Goal: Task Accomplishment & Management: Use online tool/utility

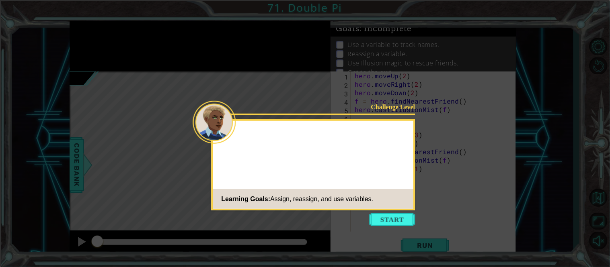
click at [380, 210] on div "Challenge Level Learning Goals: Assign, reassign, and use variables." at bounding box center [313, 164] width 204 height 91
click at [390, 225] on button "Start" at bounding box center [393, 219] width 46 height 13
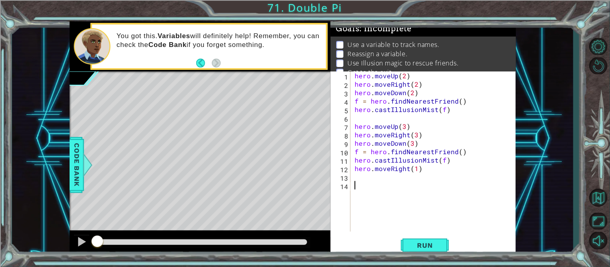
click at [445, 111] on div "hero . moveUp ( 2 ) hero . moveRight ( 2 ) hero . moveDown ( 2 ) f = hero . fin…" at bounding box center [435, 160] width 165 height 177
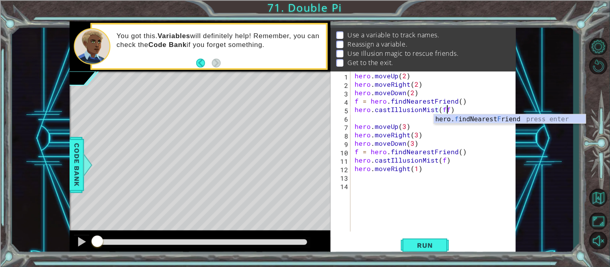
scroll to position [0, 5]
type textarea "hero.castIllusionMist(f)"
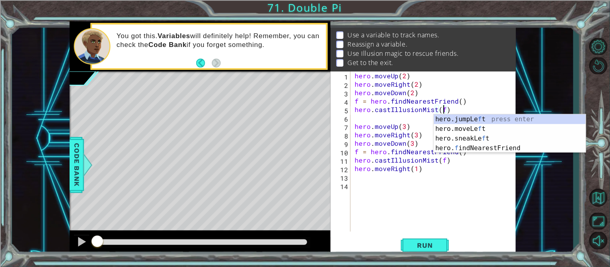
click at [476, 226] on div "hero . moveUp ( 2 ) hero . moveRight ( 2 ) hero . moveDown ( 2 ) f = hero . fin…" at bounding box center [435, 160] width 165 height 177
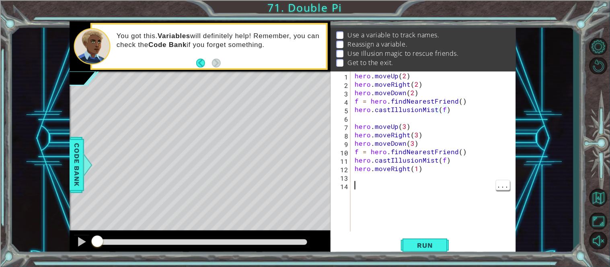
scroll to position [0, 0]
click at [421, 250] on span "Run" at bounding box center [425, 246] width 32 height 8
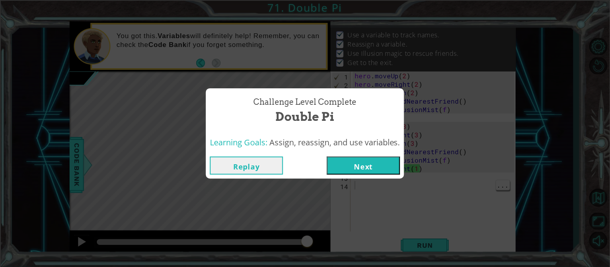
click at [375, 170] on button "Next" at bounding box center [363, 166] width 73 height 18
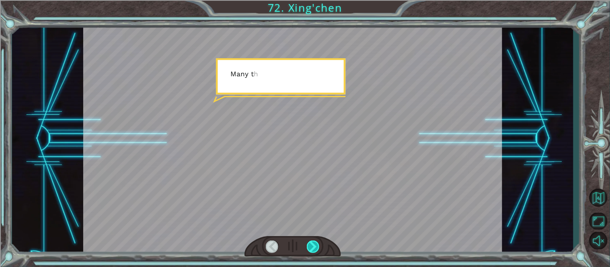
click at [311, 250] on div at bounding box center [313, 247] width 13 height 13
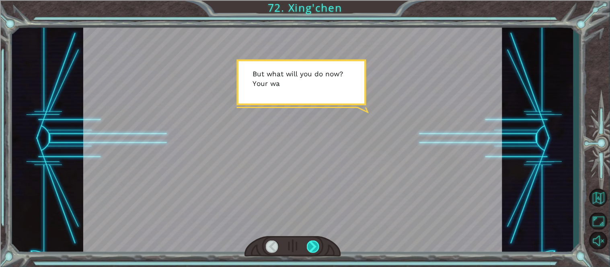
click at [311, 250] on div at bounding box center [313, 247] width 13 height 13
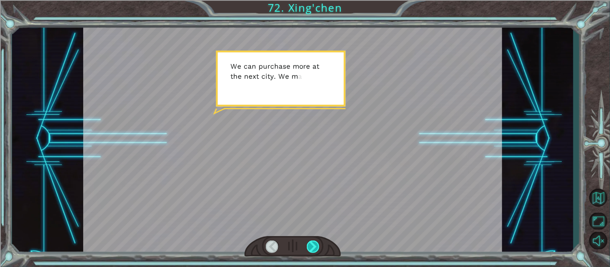
click at [311, 250] on div at bounding box center [313, 247] width 13 height 13
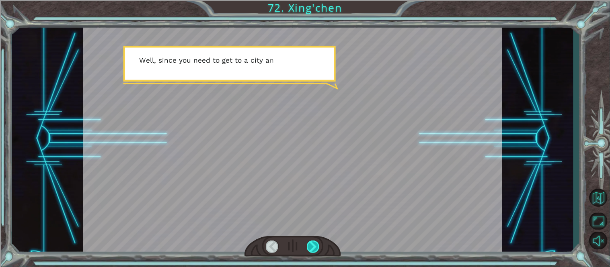
click at [311, 250] on div at bounding box center [313, 247] width 13 height 13
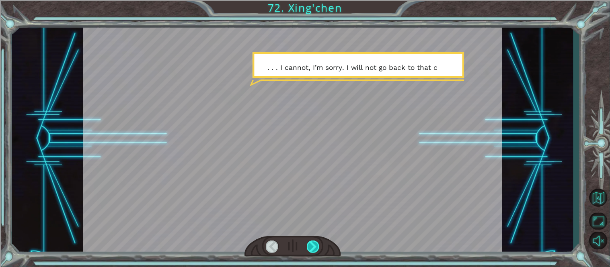
click at [311, 250] on div at bounding box center [313, 247] width 13 height 13
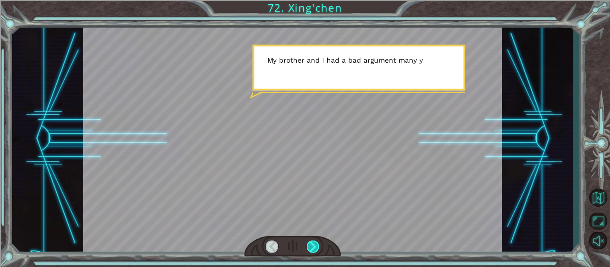
click at [311, 250] on div at bounding box center [313, 247] width 13 height 13
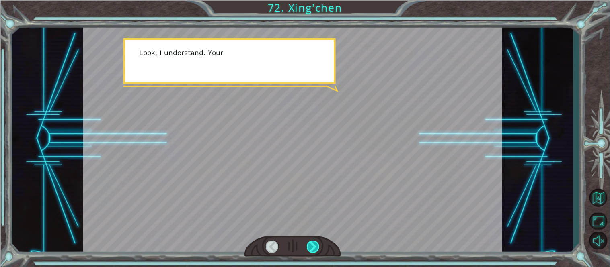
click at [311, 250] on div at bounding box center [313, 247] width 13 height 13
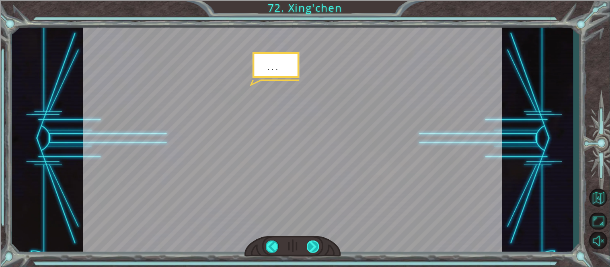
click at [311, 250] on div at bounding box center [313, 247] width 13 height 13
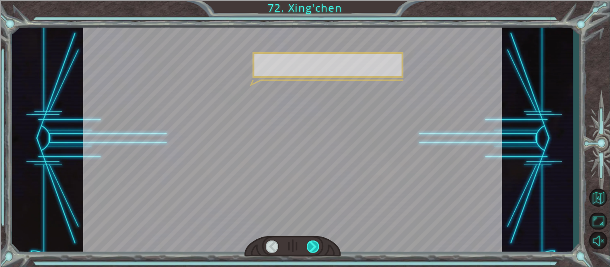
click at [311, 250] on div at bounding box center [313, 247] width 13 height 13
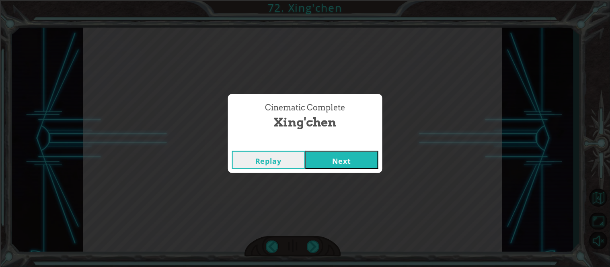
click at [342, 151] on button "Next" at bounding box center [341, 160] width 73 height 18
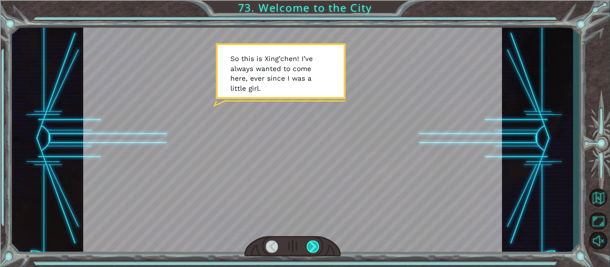
click at [312, 251] on div at bounding box center [313, 247] width 13 height 13
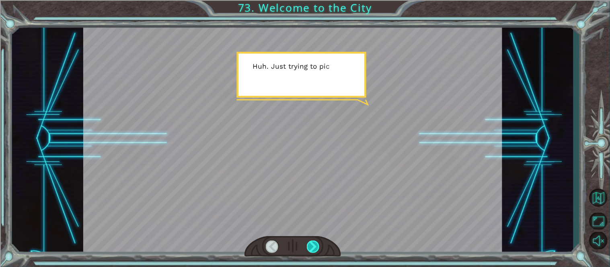
click at [312, 251] on div at bounding box center [313, 247] width 13 height 13
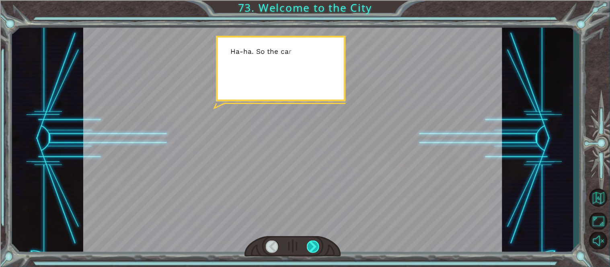
click at [312, 251] on div at bounding box center [313, 247] width 13 height 13
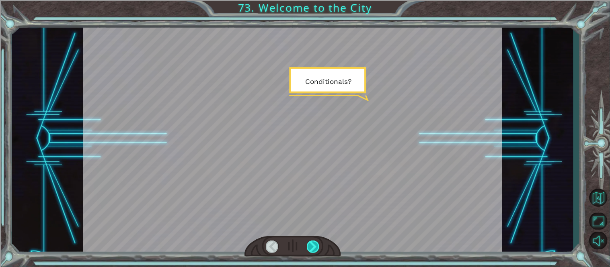
click at [312, 251] on div at bounding box center [313, 247] width 13 height 13
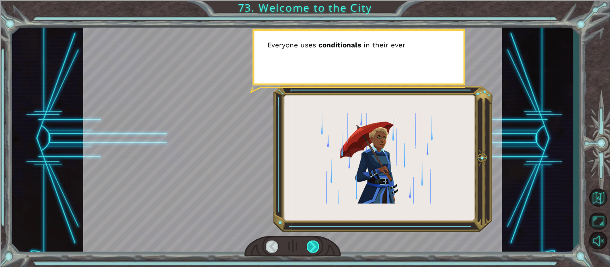
click at [312, 251] on div at bounding box center [313, 247] width 13 height 13
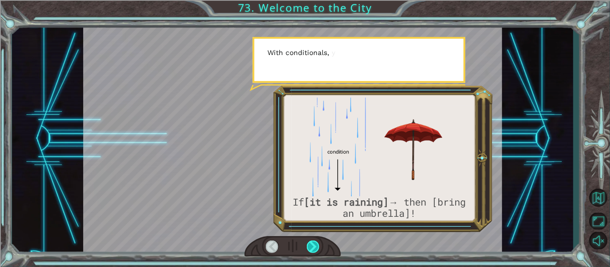
click at [312, 251] on div at bounding box center [313, 247] width 13 height 13
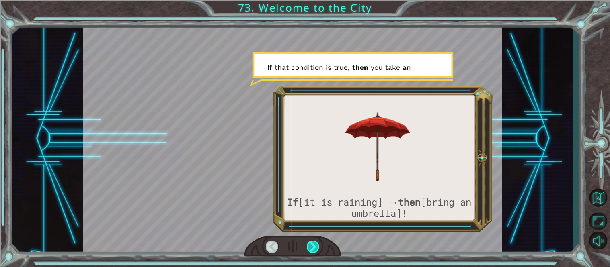
click at [312, 251] on div at bounding box center [313, 247] width 13 height 13
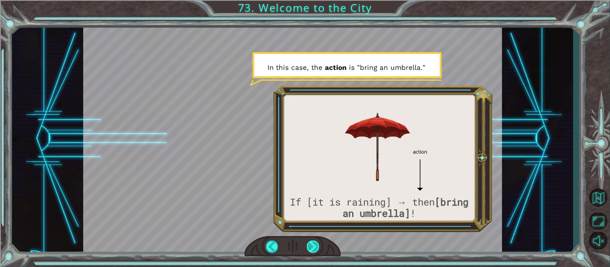
click at [312, 251] on div at bounding box center [313, 247] width 13 height 13
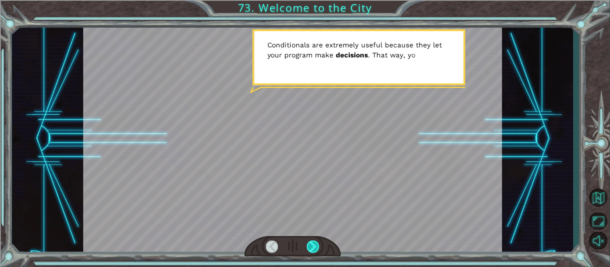
click at [312, 251] on div at bounding box center [313, 247] width 13 height 13
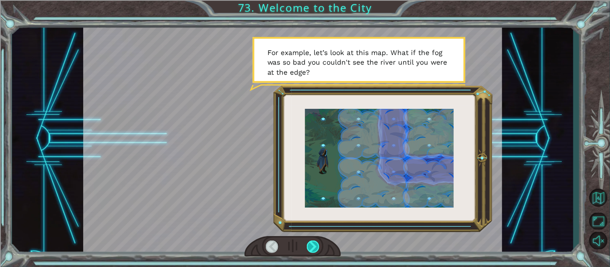
click at [312, 251] on div at bounding box center [313, 247] width 13 height 13
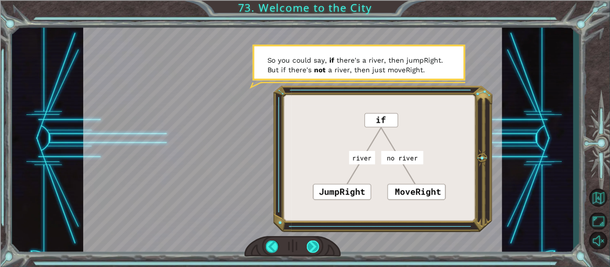
click at [312, 251] on div at bounding box center [313, 247] width 13 height 13
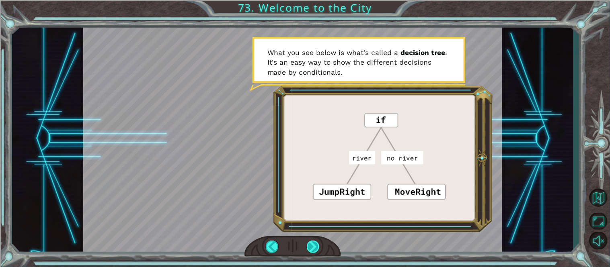
click at [312, 251] on div at bounding box center [313, 247] width 13 height 13
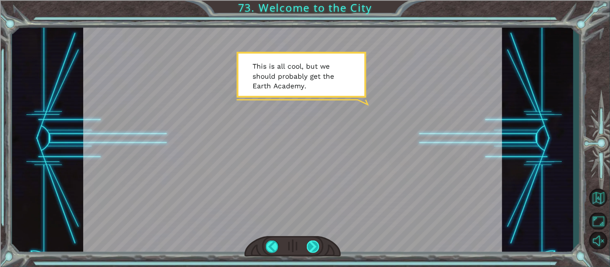
click at [312, 251] on div at bounding box center [313, 247] width 13 height 13
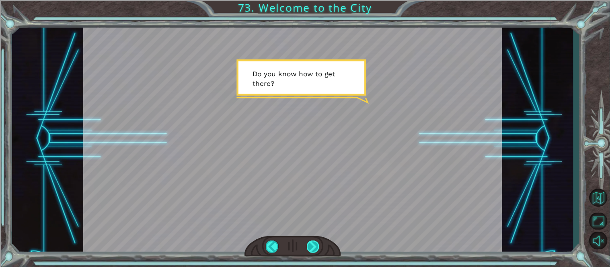
click at [315, 247] on div at bounding box center [313, 247] width 13 height 13
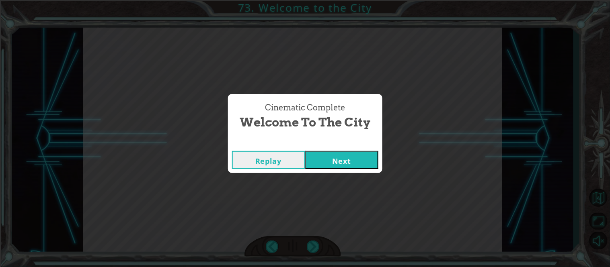
click at [327, 160] on button "Next" at bounding box center [341, 160] width 73 height 18
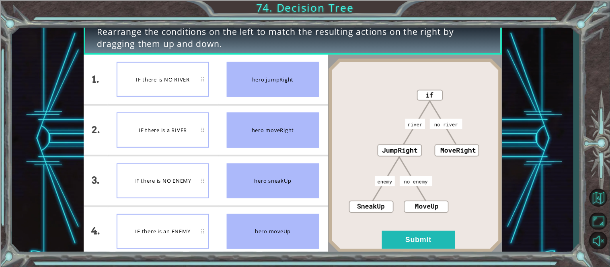
click at [164, 192] on div "IF there is NO ENEMY" at bounding box center [163, 181] width 92 height 35
click at [412, 234] on button "Submit" at bounding box center [418, 240] width 73 height 18
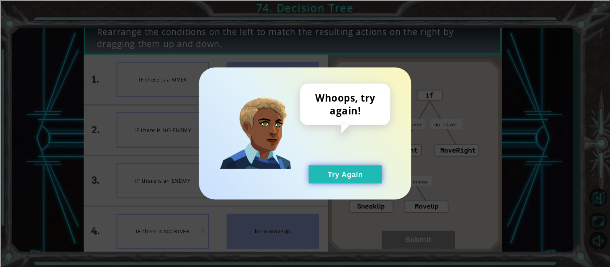
click at [352, 179] on button "Try Again" at bounding box center [345, 175] width 73 height 18
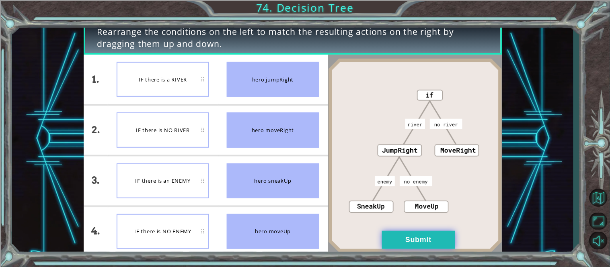
click at [404, 249] on button "Submit" at bounding box center [418, 240] width 73 height 18
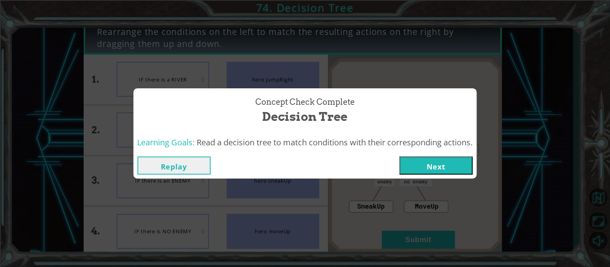
click at [433, 159] on button "Next" at bounding box center [436, 166] width 73 height 18
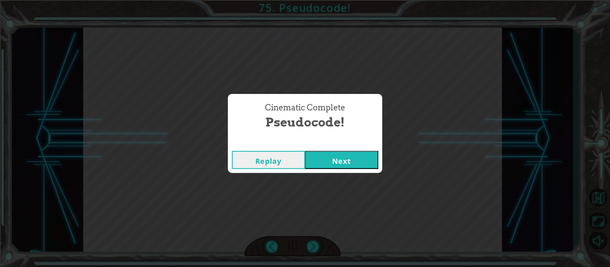
click at [353, 166] on button "Next" at bounding box center [341, 160] width 73 height 18
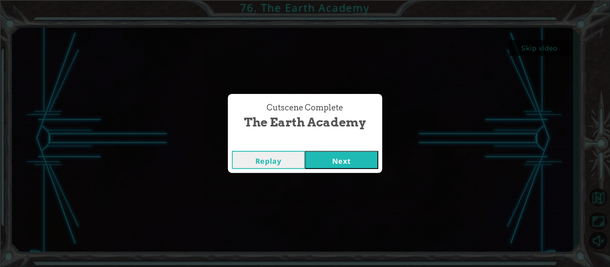
click at [352, 164] on button "Next" at bounding box center [341, 160] width 73 height 18
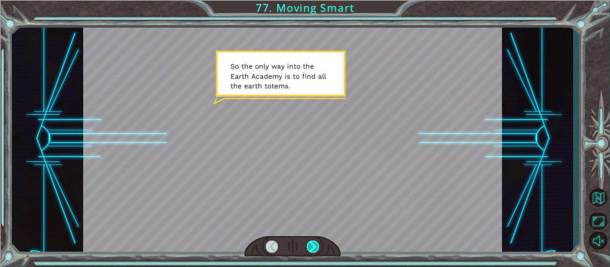
click at [313, 250] on div at bounding box center [313, 247] width 13 height 13
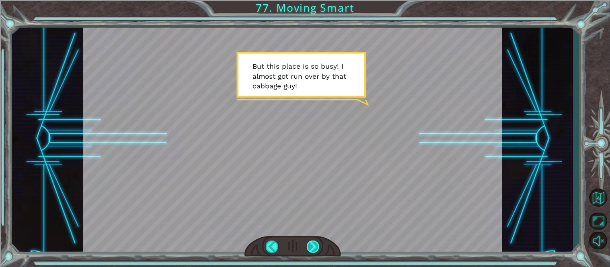
click at [313, 250] on div at bounding box center [313, 247] width 13 height 13
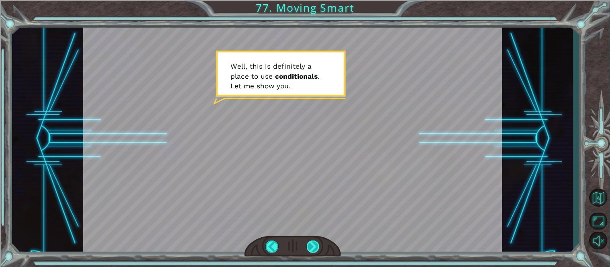
click at [313, 250] on div at bounding box center [313, 247] width 13 height 13
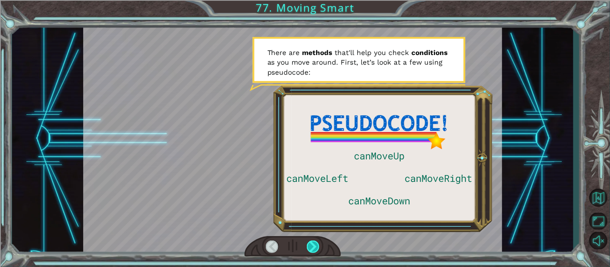
click at [313, 250] on div at bounding box center [313, 247] width 13 height 13
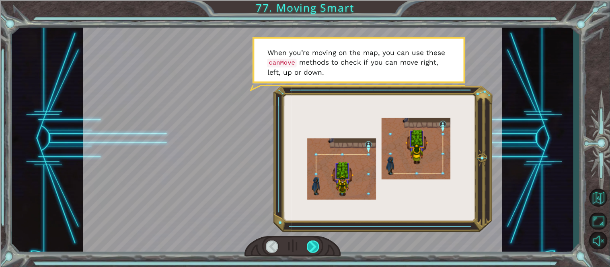
click at [313, 250] on div at bounding box center [313, 247] width 13 height 13
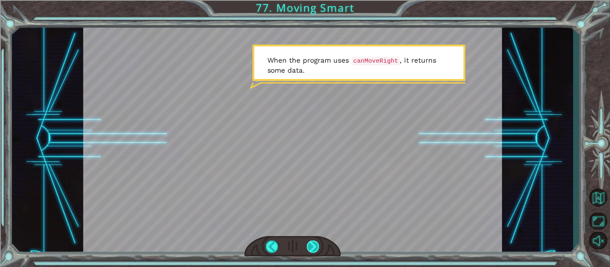
click at [318, 245] on div at bounding box center [313, 247] width 13 height 13
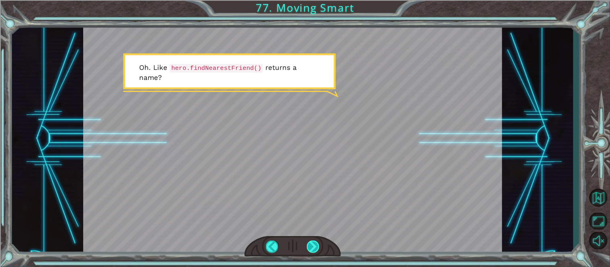
click at [318, 245] on div at bounding box center [313, 247] width 13 height 13
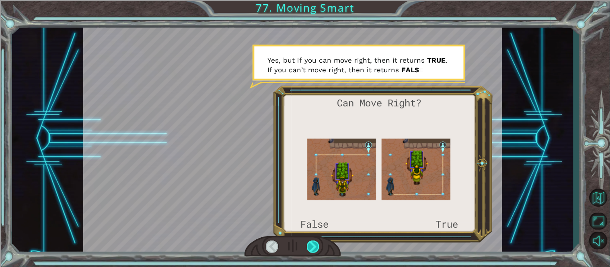
click at [318, 245] on div at bounding box center [313, 247] width 13 height 13
click at [318, 246] on div at bounding box center [313, 247] width 13 height 13
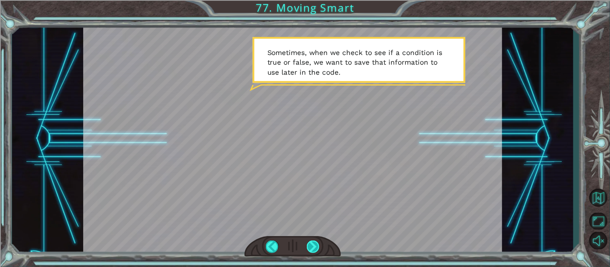
click at [318, 246] on div at bounding box center [313, 247] width 13 height 13
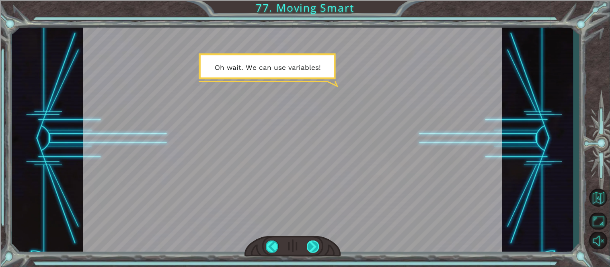
click at [318, 246] on div at bounding box center [313, 247] width 13 height 13
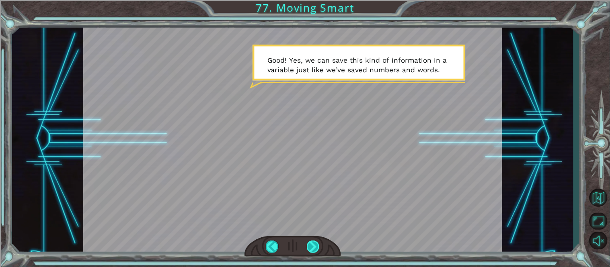
click at [318, 246] on div at bounding box center [313, 247] width 13 height 13
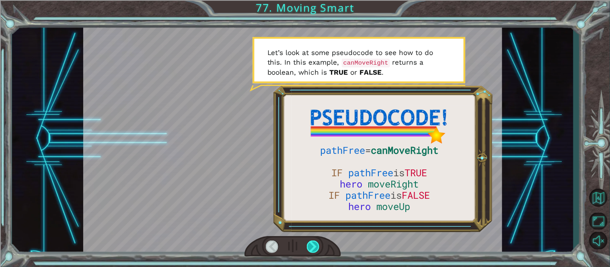
click at [317, 246] on div at bounding box center [313, 247] width 13 height 13
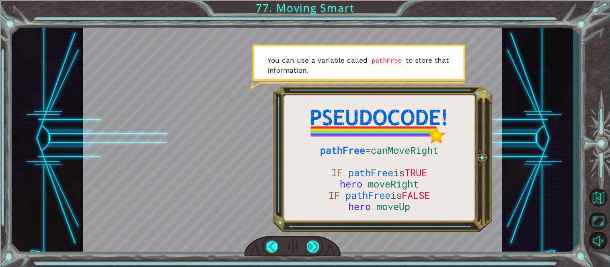
click at [317, 246] on div at bounding box center [313, 247] width 13 height 13
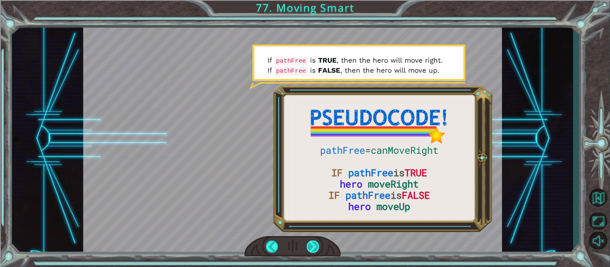
click at [317, 246] on div at bounding box center [313, 247] width 13 height 13
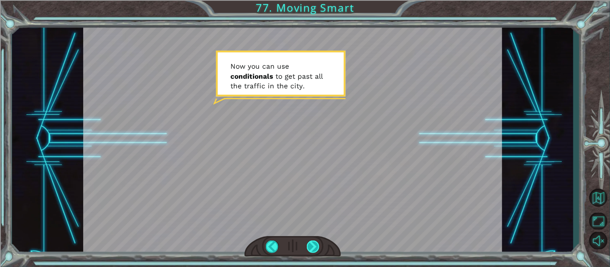
click at [317, 246] on div at bounding box center [313, 247] width 13 height 13
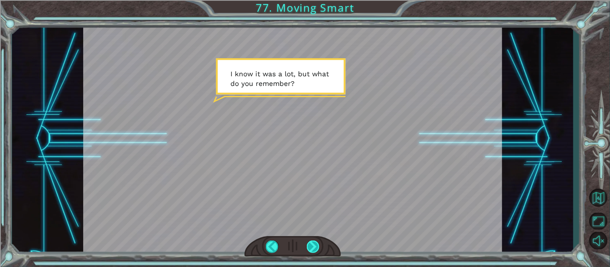
click at [317, 246] on div at bounding box center [313, 247] width 13 height 13
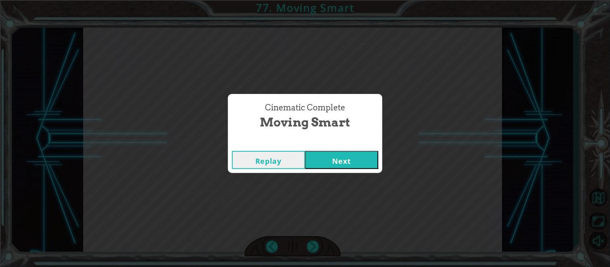
click at [351, 159] on button "Next" at bounding box center [341, 160] width 73 height 18
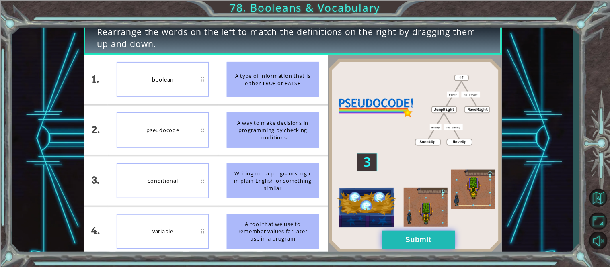
click at [411, 240] on button "Submit" at bounding box center [418, 240] width 73 height 18
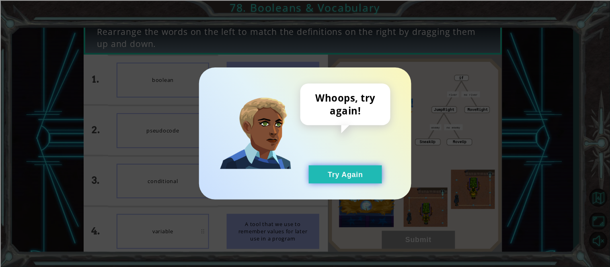
click at [349, 180] on button "Try Again" at bounding box center [345, 175] width 73 height 18
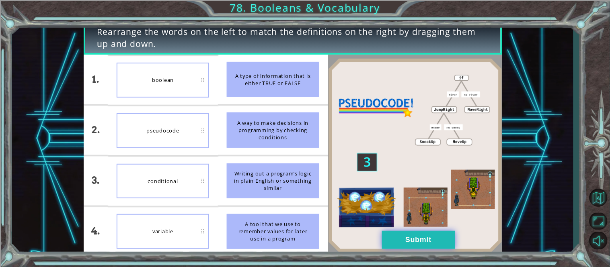
click at [409, 236] on button "Submit" at bounding box center [418, 240] width 73 height 18
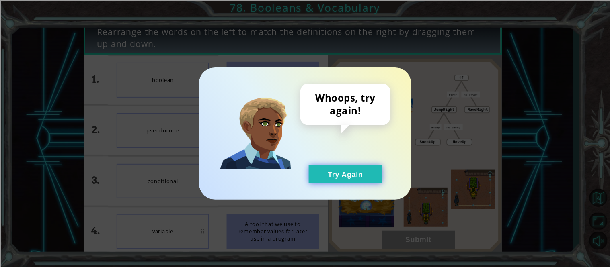
click at [343, 166] on button "Try Again" at bounding box center [345, 175] width 73 height 18
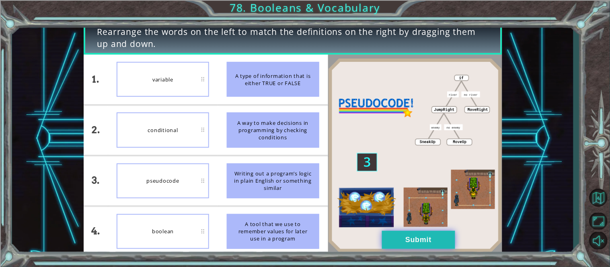
click at [399, 233] on button "Submit" at bounding box center [418, 240] width 73 height 18
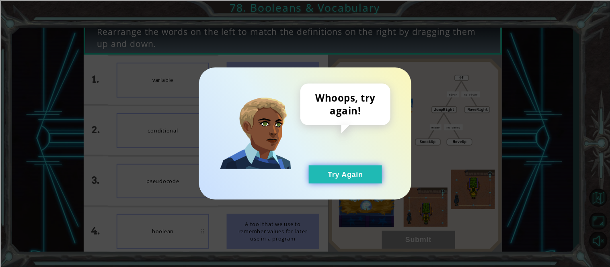
click at [355, 177] on button "Try Again" at bounding box center [345, 175] width 73 height 18
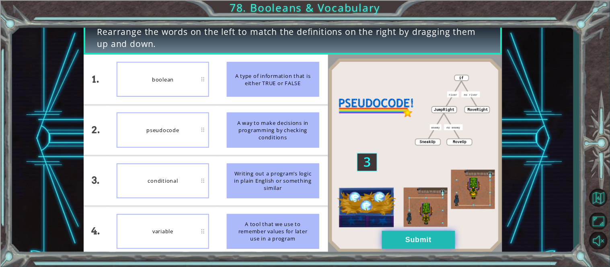
click at [395, 249] on button "Submit" at bounding box center [418, 240] width 73 height 18
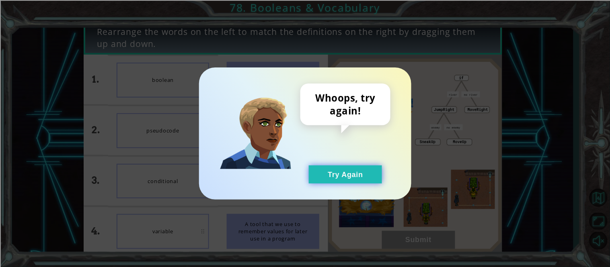
click at [330, 166] on button "Try Again" at bounding box center [345, 175] width 73 height 18
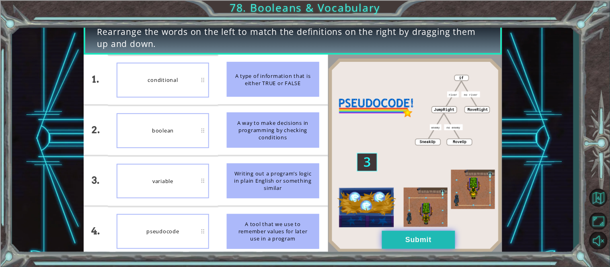
click at [420, 242] on button "Submit" at bounding box center [418, 240] width 73 height 18
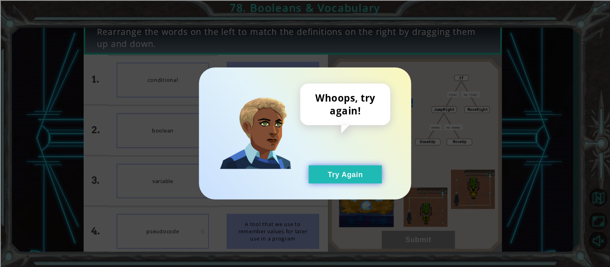
click at [329, 166] on button "Try Again" at bounding box center [345, 175] width 73 height 18
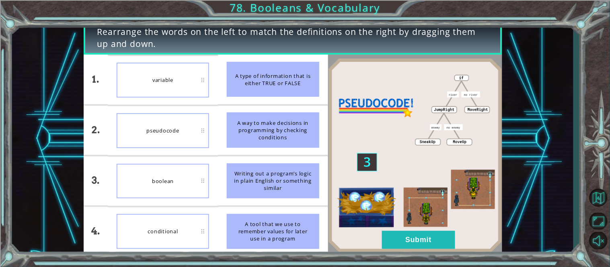
click at [394, 228] on img at bounding box center [415, 155] width 174 height 194
click at [396, 234] on button "Submit" at bounding box center [418, 240] width 73 height 18
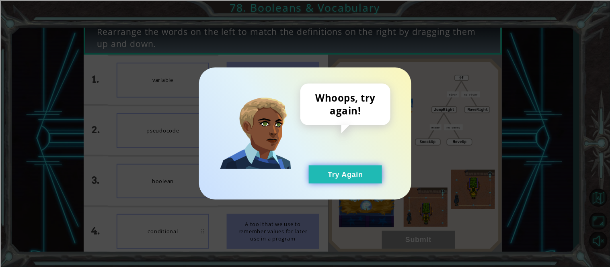
click at [357, 168] on button "Try Again" at bounding box center [345, 175] width 73 height 18
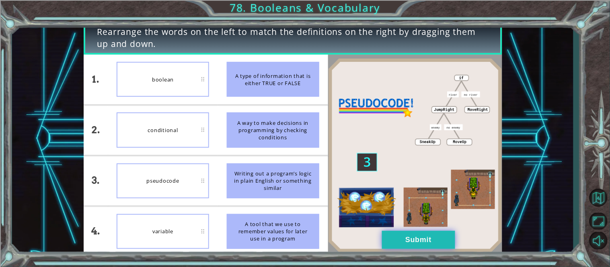
click at [420, 246] on button "Submit" at bounding box center [418, 240] width 73 height 18
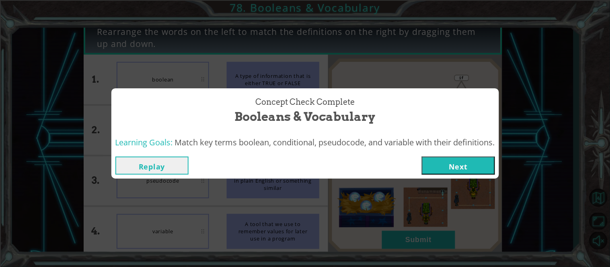
click at [450, 159] on button "Next" at bounding box center [458, 166] width 73 height 18
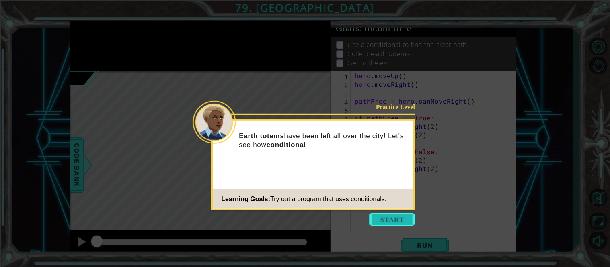
click at [392, 224] on button "Start" at bounding box center [393, 219] width 46 height 13
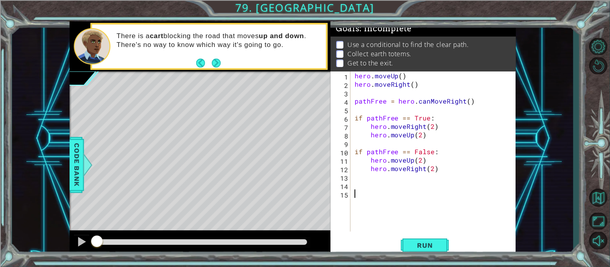
click at [392, 224] on div "hero . moveUp ( ) hero . moveRight ( ) pathFree = hero . canMoveRight ( ) if pa…" at bounding box center [435, 160] width 165 height 177
click at [410, 246] on span "Run" at bounding box center [425, 246] width 32 height 8
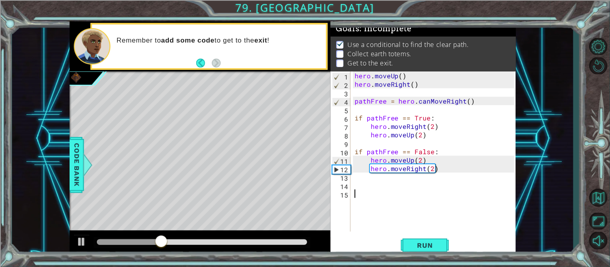
click at [403, 185] on div "hero . moveUp ( ) hero . moveRight ( ) pathFree = hero . canMoveRight ( ) if pa…" at bounding box center [435, 160] width 165 height 177
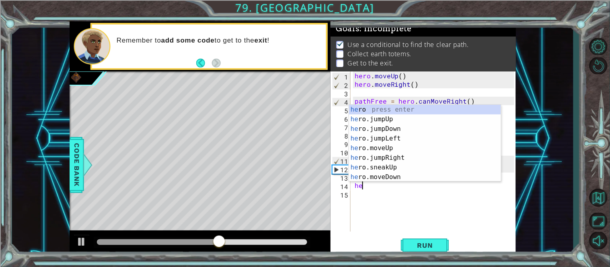
type textarea "her"
click at [405, 156] on div "her o press enter her o.jumpUp press enter her o.jumpDown press enter her o.jum…" at bounding box center [425, 153] width 152 height 96
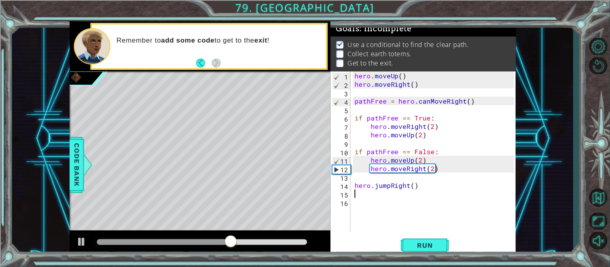
scroll to position [0, 0]
click at [417, 233] on div "1 2 3 4 5 6 7 8 9 10 11 12 13 14 15 16 hero . moveUp ( ) hero . moveRight ( ) p…" at bounding box center [423, 164] width 185 height 185
click at [419, 238] on button "Run" at bounding box center [425, 245] width 48 height 18
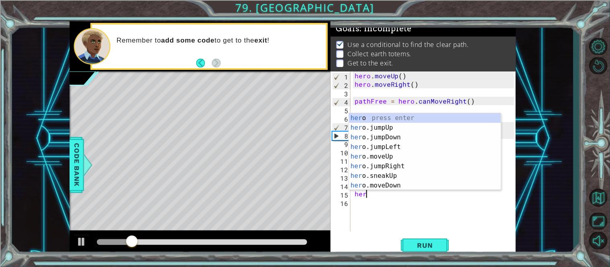
scroll to position [0, 0]
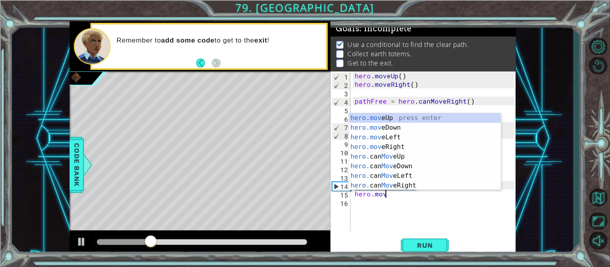
type textarea "hero.move"
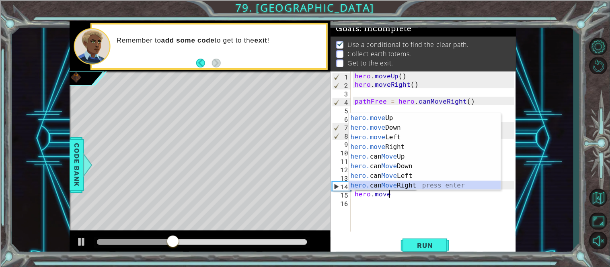
click at [428, 185] on div "hero.move Up press enter hero.move Down press enter hero.move Left press enter …" at bounding box center [425, 161] width 152 height 96
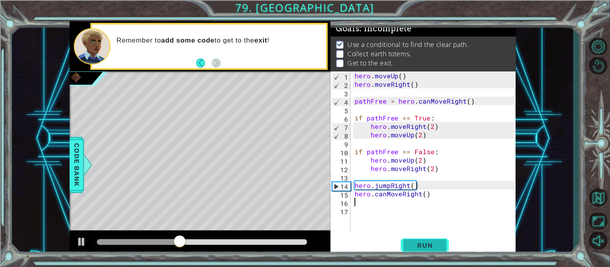
click at [413, 244] on span "Run" at bounding box center [425, 246] width 32 height 8
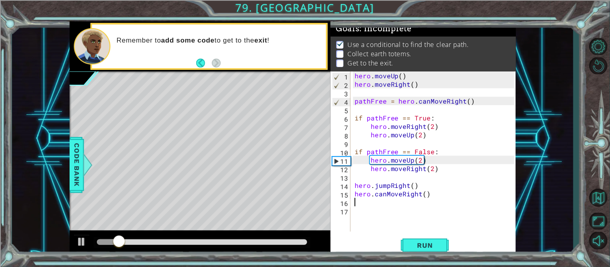
click at [386, 193] on div "hero . moveUp ( ) hero . moveRight ( ) pathFree = hero . canMoveRight ( ) if pa…" at bounding box center [435, 160] width 165 height 177
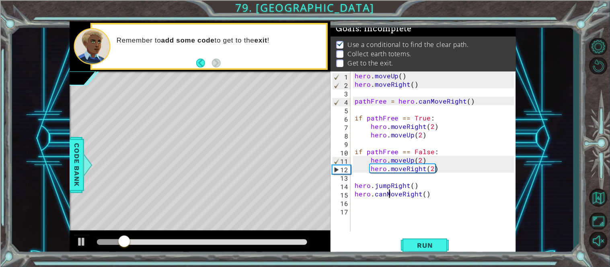
click at [388, 193] on div "hero . moveUp ( ) hero . moveRight ( ) pathFree = hero . canMoveRight ( ) if pa…" at bounding box center [435, 160] width 165 height 177
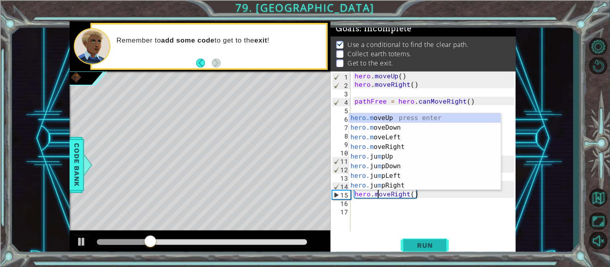
type textarea "hero.moveRight()"
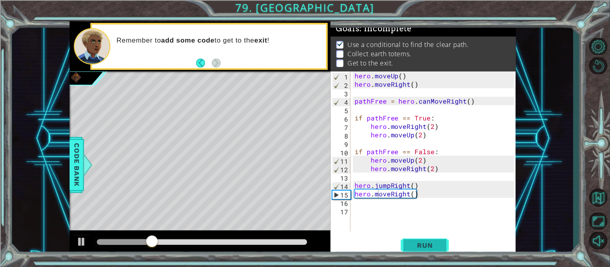
click at [426, 237] on button "Run" at bounding box center [425, 245] width 48 height 18
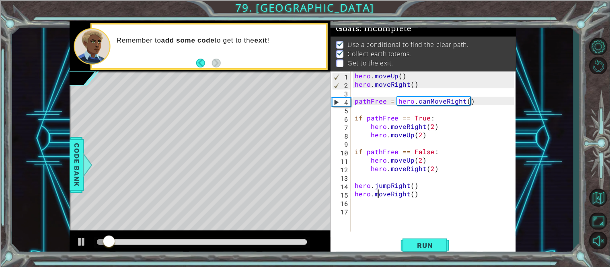
click at [377, 207] on div "hero . moveUp ( ) hero . moveRight ( ) pathFree = hero . canMoveRight ( ) if pa…" at bounding box center [435, 160] width 165 height 177
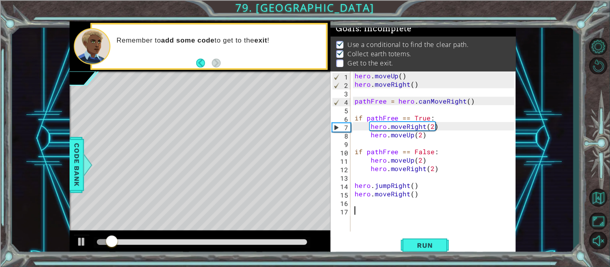
click at [371, 202] on div "hero . moveUp ( ) hero . moveRight ( ) pathFree = hero . canMoveRight ( ) if pa…" at bounding box center [435, 160] width 165 height 177
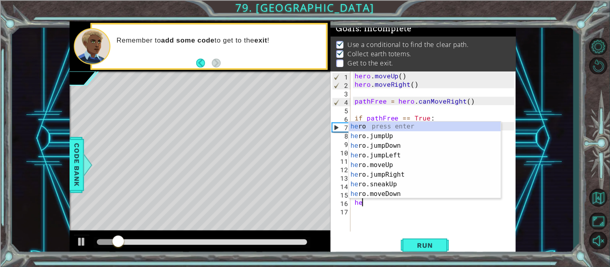
scroll to position [0, 0]
type textarea "hero"
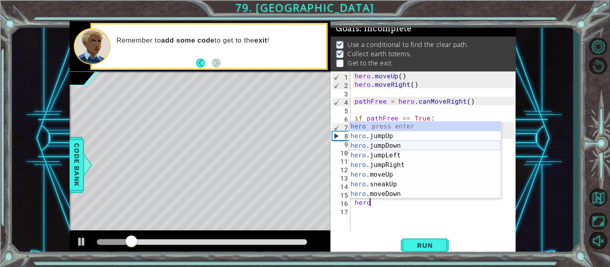
click at [402, 146] on div "hero press enter hero .jumpUp press enter hero .jumpDown press enter hero .jump…" at bounding box center [425, 170] width 152 height 96
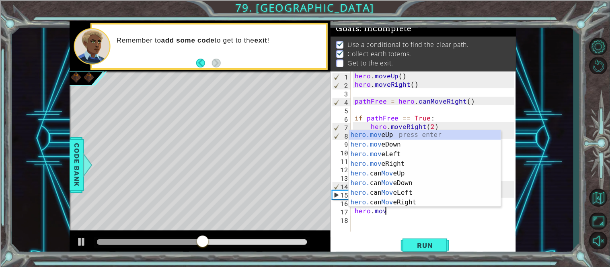
scroll to position [0, 2]
click at [396, 146] on div "hero.move Up press enter hero.move Down press enter hero.move Left press enter …" at bounding box center [425, 178] width 152 height 96
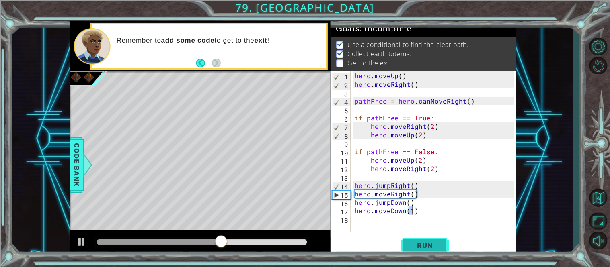
type textarea "hero.moveDown(1)"
click at [449, 246] on button "Run" at bounding box center [425, 245] width 48 height 18
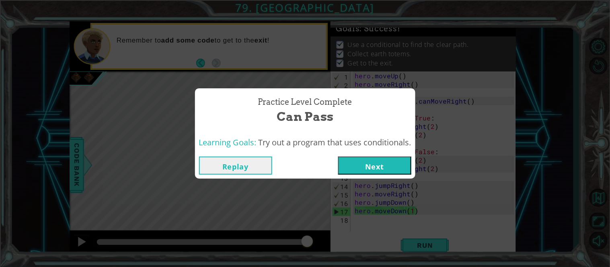
click at [381, 169] on button "Next" at bounding box center [374, 166] width 73 height 18
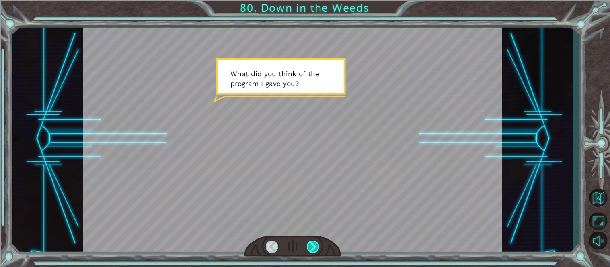
click at [312, 242] on div at bounding box center [313, 247] width 13 height 13
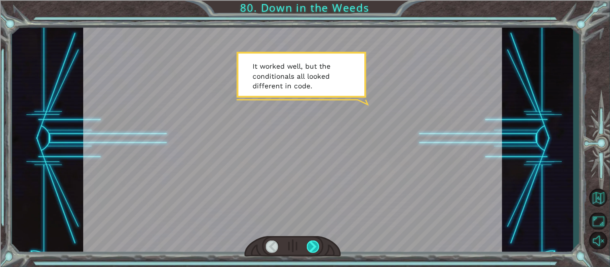
click at [312, 242] on div at bounding box center [313, 247] width 13 height 13
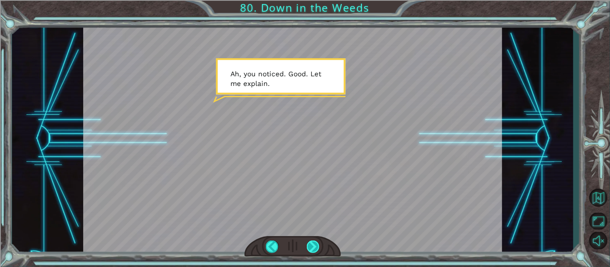
click at [308, 247] on div at bounding box center [313, 247] width 13 height 13
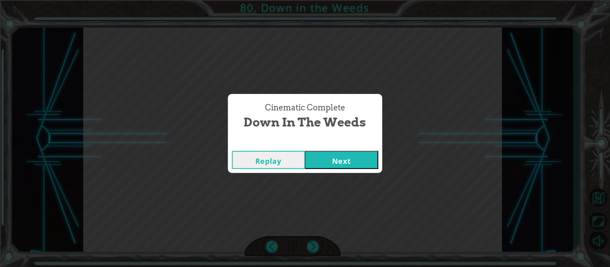
click at [333, 150] on div "Replay Next" at bounding box center [305, 160] width 154 height 26
click at [334, 157] on button "Next" at bounding box center [341, 160] width 73 height 18
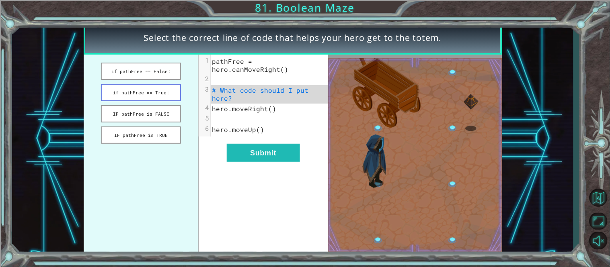
click at [159, 93] on button "if pathFree == True:" at bounding box center [141, 92] width 80 height 17
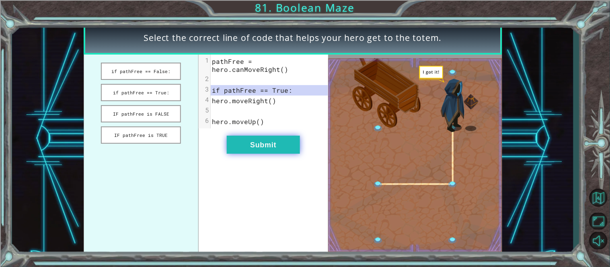
click at [240, 140] on button "Submit" at bounding box center [263, 145] width 73 height 18
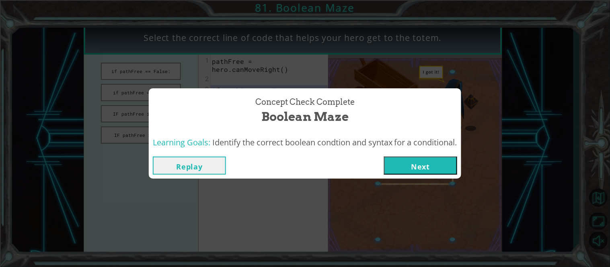
click at [431, 164] on button "Next" at bounding box center [420, 166] width 73 height 18
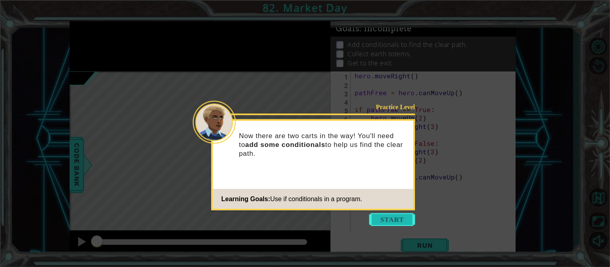
click at [389, 217] on button "Start" at bounding box center [393, 219] width 46 height 13
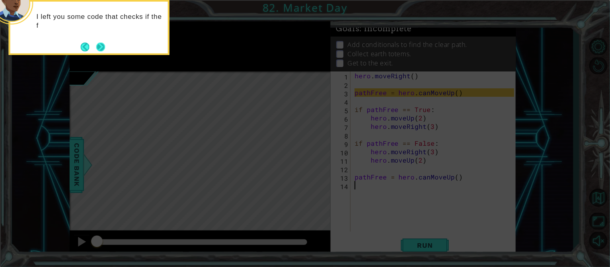
click at [99, 40] on div "I left you some code that checks if the f" at bounding box center [89, 25] width 158 height 41
click at [99, 40] on div "I left you some code that checks if the first path is free." at bounding box center [89, 25] width 158 height 41
click at [100, 44] on button "Next" at bounding box center [100, 47] width 9 height 9
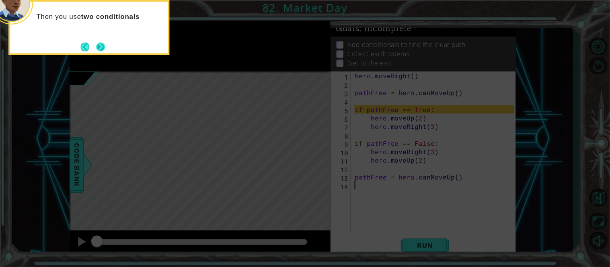
click at [98, 44] on button "Next" at bounding box center [100, 47] width 9 height 9
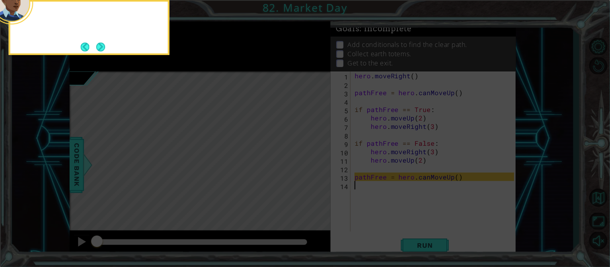
click at [98, 44] on button "Next" at bounding box center [100, 47] width 9 height 9
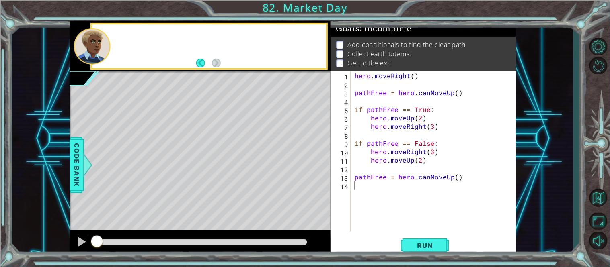
click at [98, 44] on div at bounding box center [92, 46] width 37 height 37
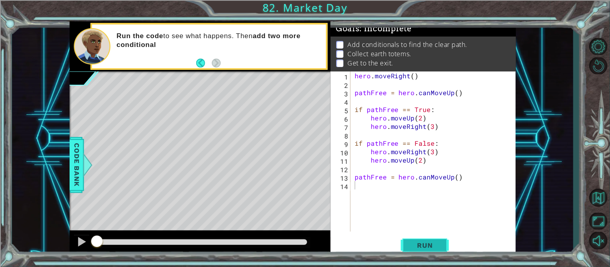
click at [411, 245] on span "Run" at bounding box center [425, 246] width 32 height 8
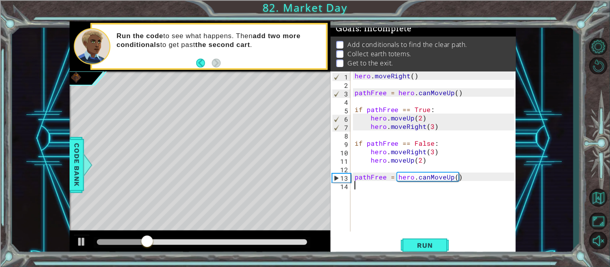
click at [419, 198] on div "hero . moveRight ( ) pathFree = hero . canMoveUp ( ) if pathFree == True : hero…" at bounding box center [435, 160] width 165 height 177
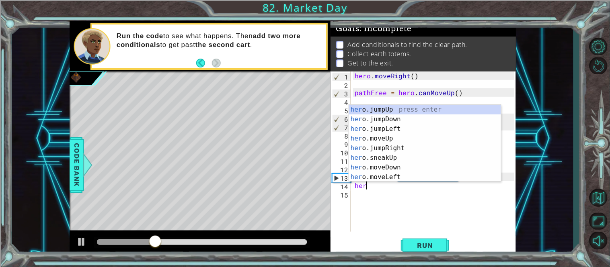
scroll to position [0, 0]
type textarea "hero"
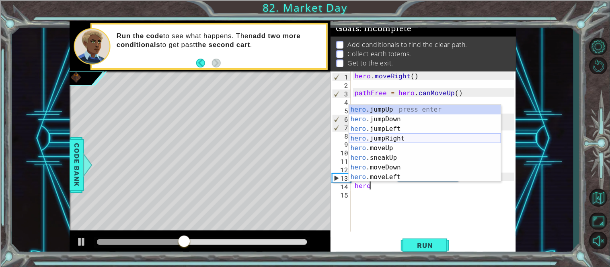
click at [398, 139] on div "hero .jumpUp press enter hero .jumpDown press enter hero .jumpLeft press enter …" at bounding box center [425, 153] width 152 height 96
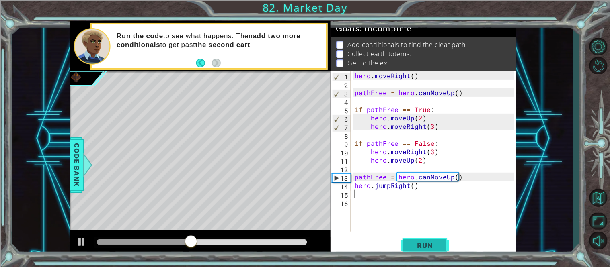
click at [417, 240] on button "Run" at bounding box center [425, 245] width 48 height 18
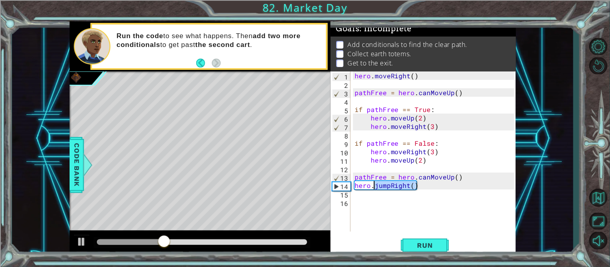
drag, startPoint x: 417, startPoint y: 185, endPoint x: 373, endPoint y: 187, distance: 44.3
click at [373, 187] on div "hero . moveRight ( ) pathFree = hero . canMoveUp ( ) if pathFree == True : hero…" at bounding box center [435, 160] width 165 height 177
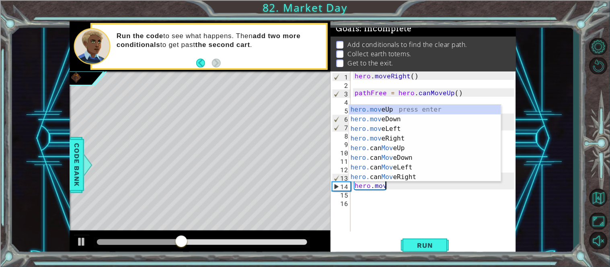
type textarea "hero.move"
click at [396, 149] on div "hero.move Up press enter hero.move Down press enter hero.move Left press enter …" at bounding box center [425, 153] width 152 height 96
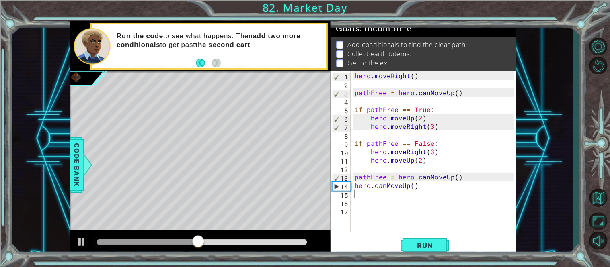
scroll to position [0, 0]
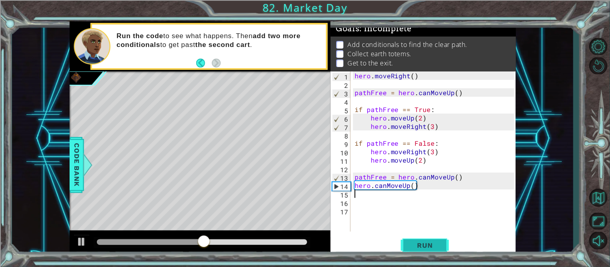
click at [411, 243] on span "Run" at bounding box center [425, 246] width 32 height 8
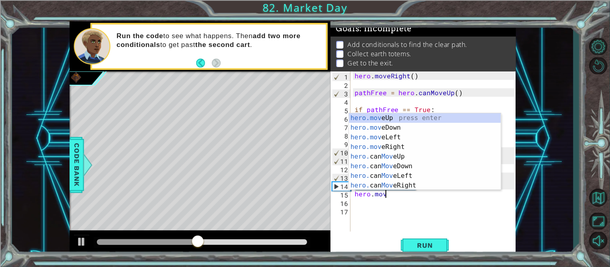
scroll to position [0, 2]
click at [392, 116] on div "hero.move Up press enter hero.move Down press enter hero.move Left press enter …" at bounding box center [425, 161] width 152 height 96
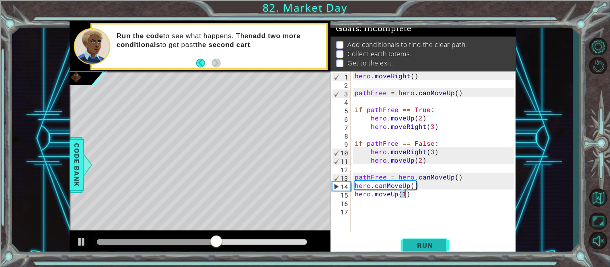
type textarea "hero.moveUp(1)"
click at [415, 238] on button "Run" at bounding box center [425, 245] width 48 height 18
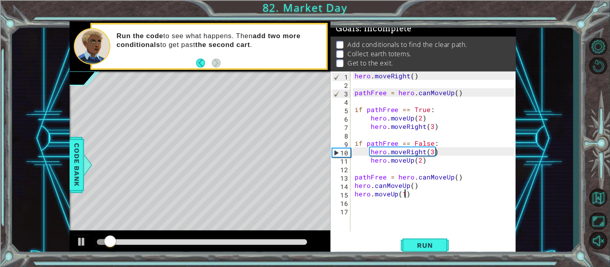
click at [263, 244] on div at bounding box center [202, 243] width 210 height 6
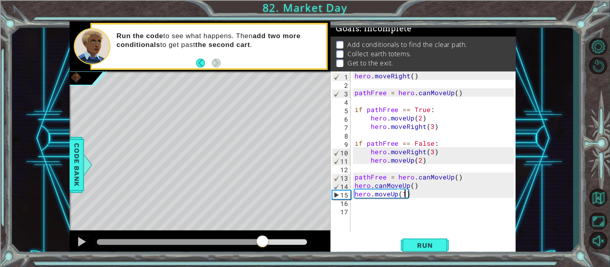
click at [374, 214] on div "hero . moveRight ( ) pathFree = hero . canMoveUp ( ) if pathFree == True : hero…" at bounding box center [435, 160] width 165 height 177
click at [405, 194] on div "hero . moveRight ( ) pathFree = hero . canMoveUp ( ) if pathFree == True : hero…" at bounding box center [435, 160] width 165 height 177
type textarea "hero.moveUp(1)"
click at [411, 197] on div "hero . moveRight ( ) pathFree = hero . canMoveUp ( ) if pathFree == True : hero…" at bounding box center [435, 160] width 165 height 177
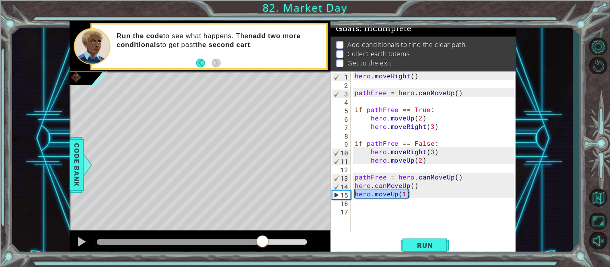
drag, startPoint x: 411, startPoint y: 197, endPoint x: 351, endPoint y: 194, distance: 60.4
click at [351, 194] on div "hero.moveUp(1) 1 2 3 4 5 6 7 8 9 10 11 12 13 14 15 16 17 hero . moveRight ( ) p…" at bounding box center [423, 152] width 184 height 160
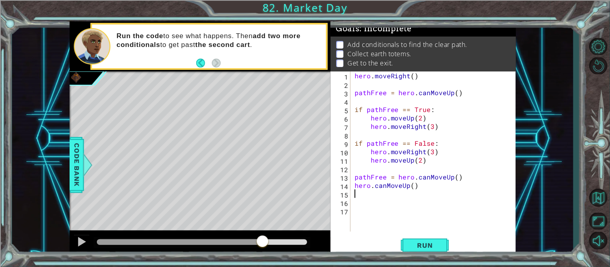
click at [413, 187] on div "hero . moveRight ( ) pathFree = hero . canMoveUp ( ) if pathFree == True : hero…" at bounding box center [435, 160] width 165 height 177
type textarea "hero.canMoveUp(2)"
click at [417, 253] on button "Run" at bounding box center [425, 245] width 48 height 18
